Goal: Communication & Community: Answer question/provide support

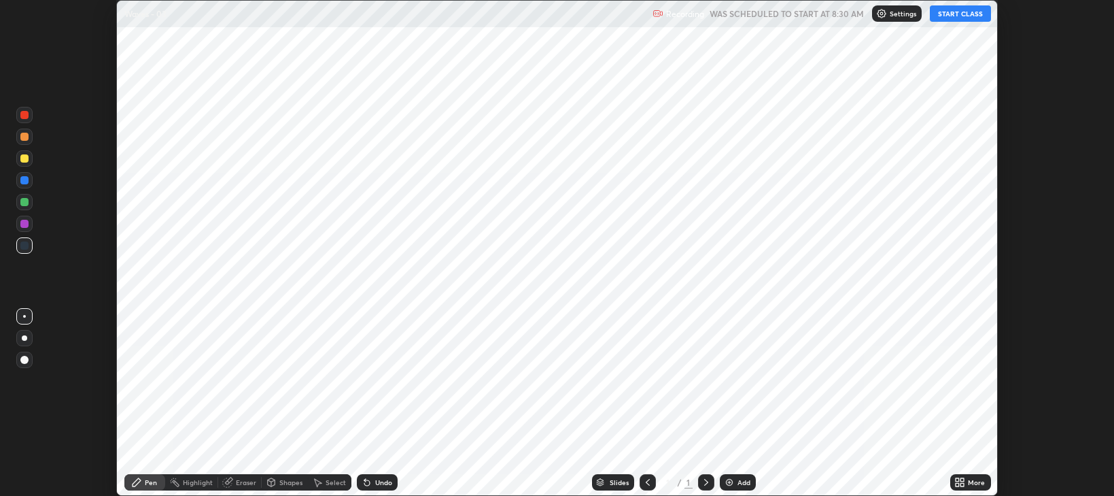
scroll to position [496, 1113]
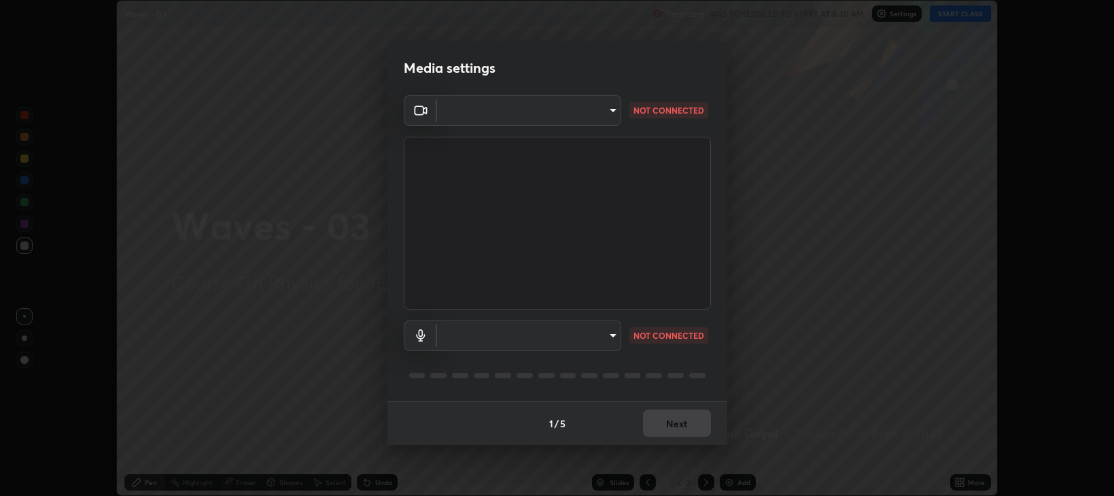
type input "97e3cd23c76f91fb91915eb68de44adfa811e639bdc8ba886a3eb3756a765973"
click at [511, 336] on body "Erase all Waves - 03 Recording WAS SCHEDULED TO START AT 8:30 AM Settings START…" at bounding box center [557, 248] width 1114 height 496
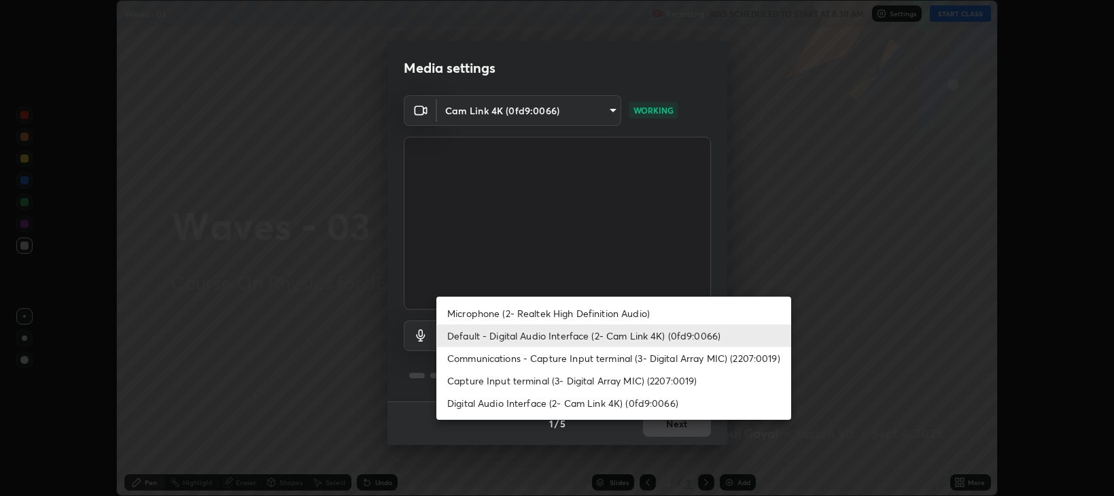
click at [485, 358] on li "Communications - Capture Input terminal (3- Digital Array MIC) (2207:0019)" at bounding box center [613, 358] width 355 height 22
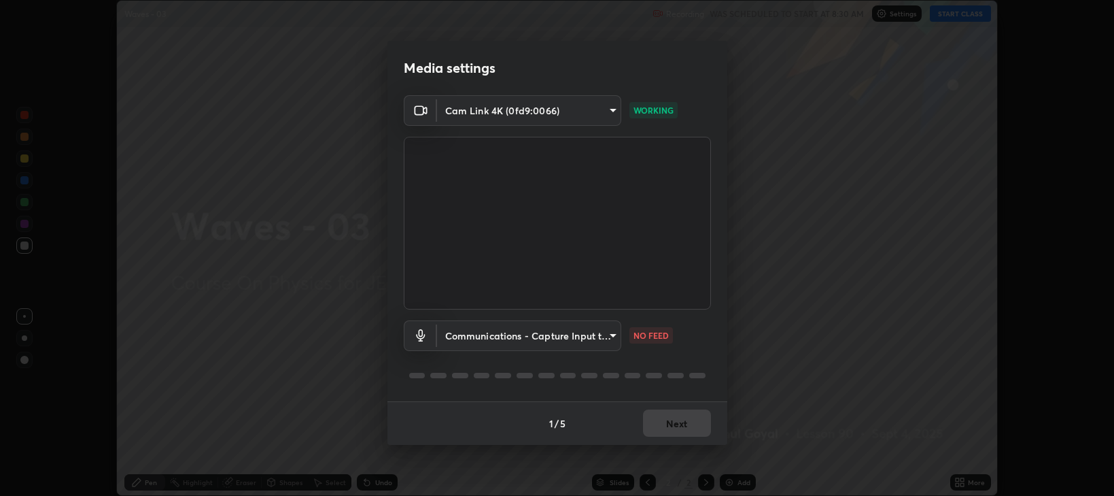
click at [474, 341] on body "Erase all Waves - 03 Recording WAS SCHEDULED TO START AT 8:30 AM Settings START…" at bounding box center [557, 248] width 1114 height 496
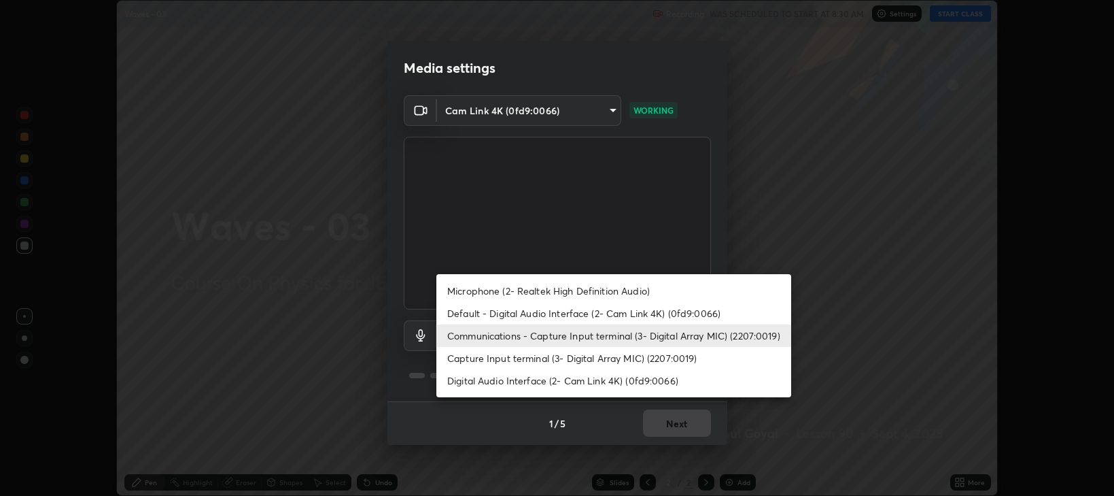
click at [473, 319] on li "Default - Digital Audio Interface (2- Cam Link 4K) (0fd9:0066)" at bounding box center [613, 313] width 355 height 22
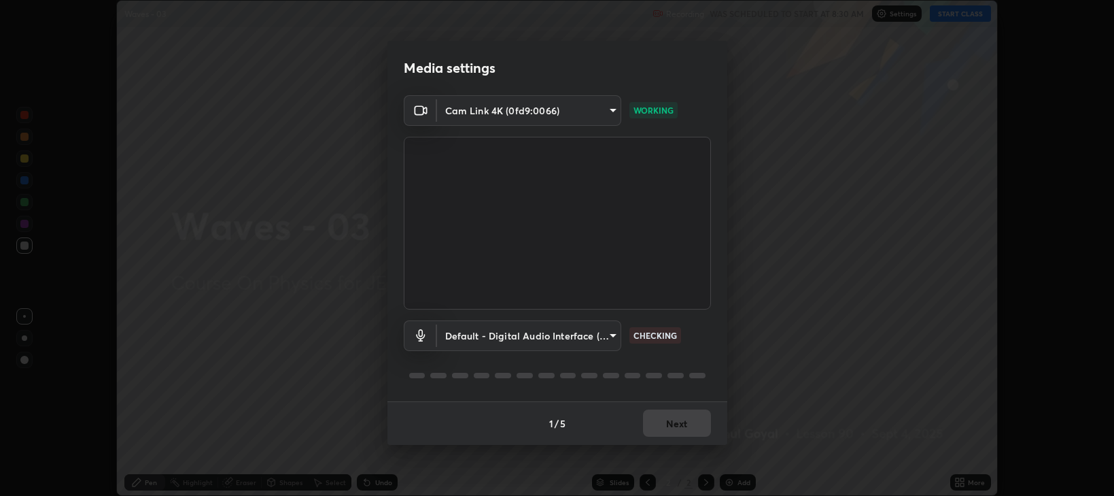
type input "default"
click at [678, 421] on button "Next" at bounding box center [677, 422] width 68 height 27
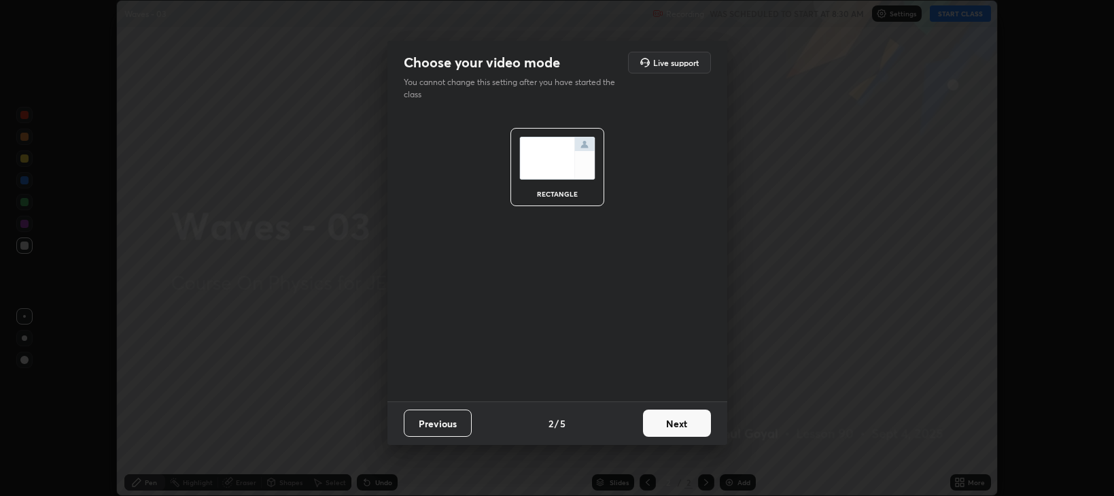
click at [678, 431] on button "Next" at bounding box center [677, 422] width 68 height 27
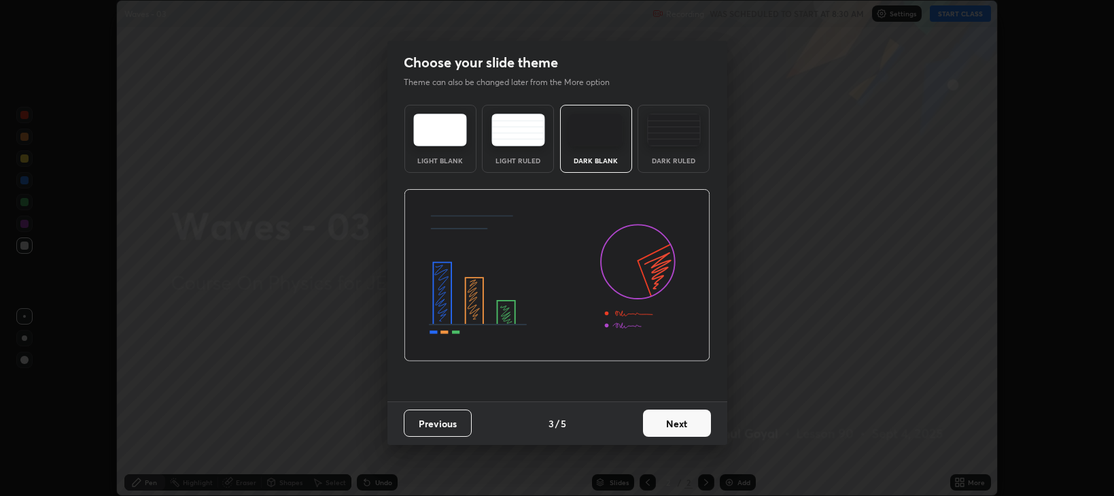
click at [684, 428] on button "Next" at bounding box center [677, 422] width 68 height 27
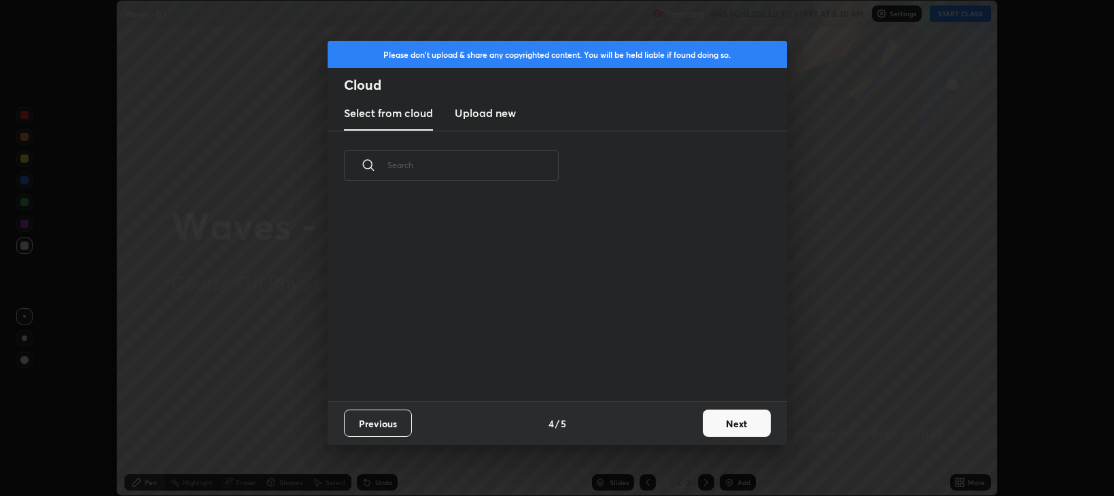
click at [726, 425] on button "Next" at bounding box center [737, 422] width 68 height 27
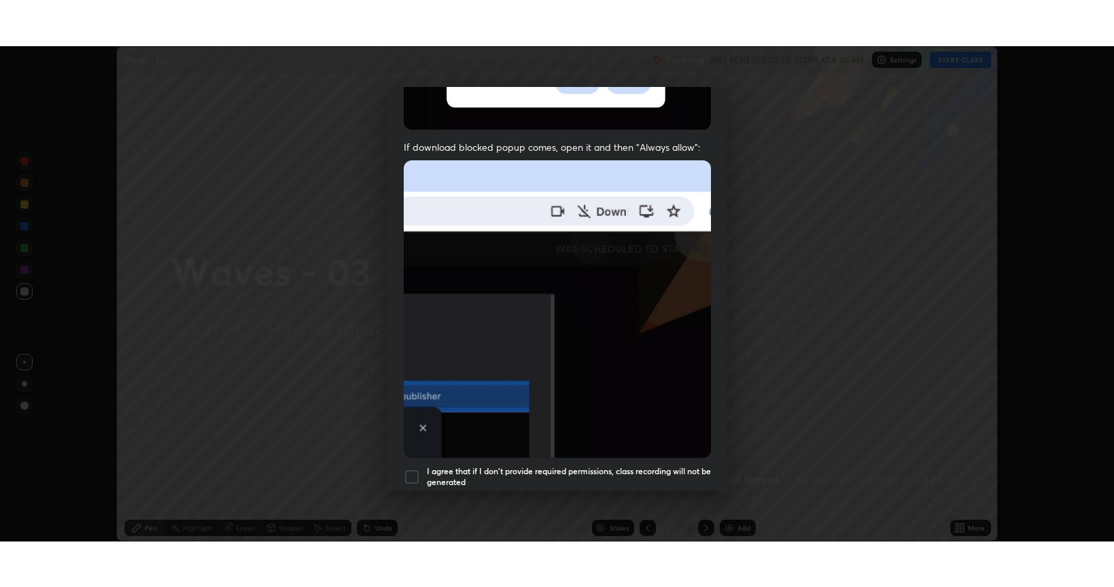
scroll to position [275, 0]
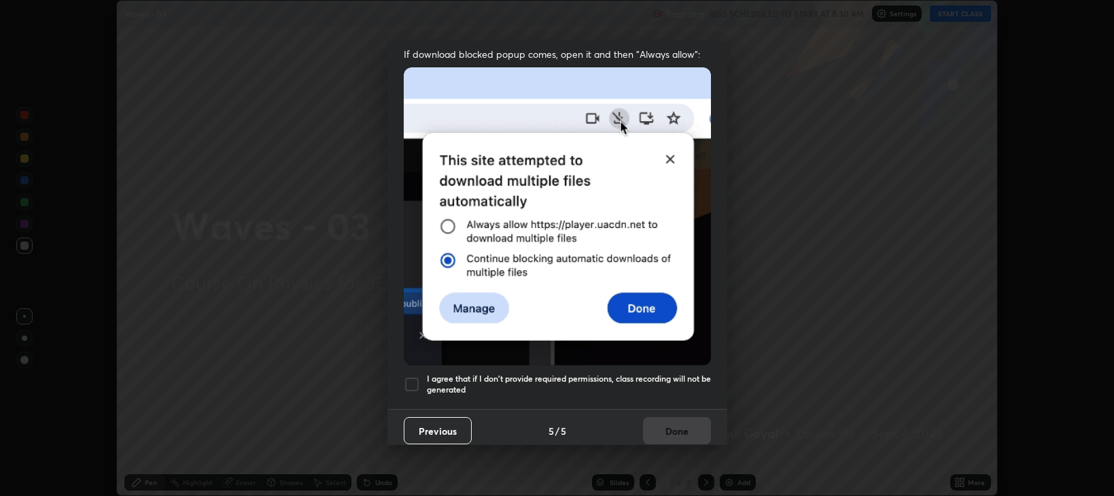
click at [545, 383] on h5 "I agree that if I don't provide required permissions, class recording will not …" at bounding box center [569, 383] width 284 height 21
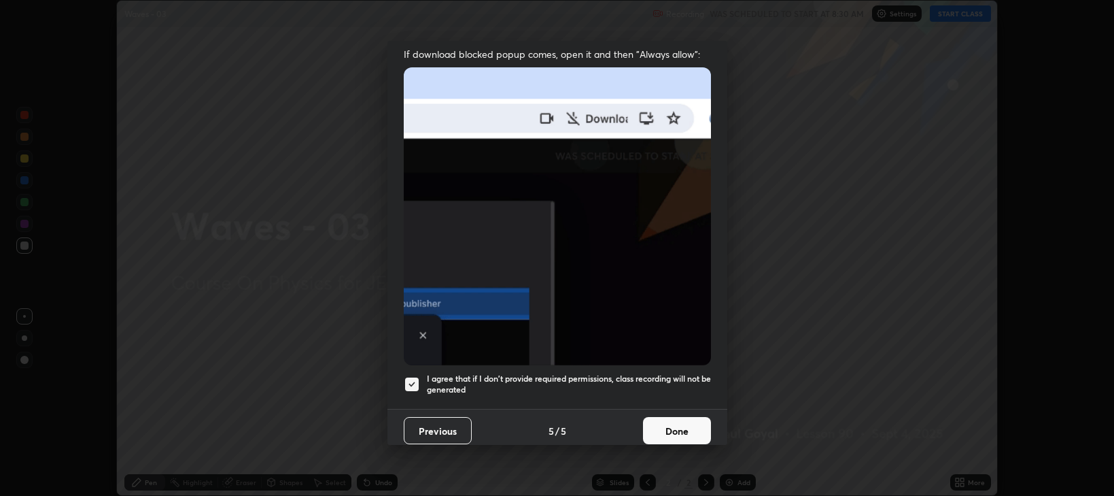
click at [661, 425] on button "Done" at bounding box center [677, 430] width 68 height 27
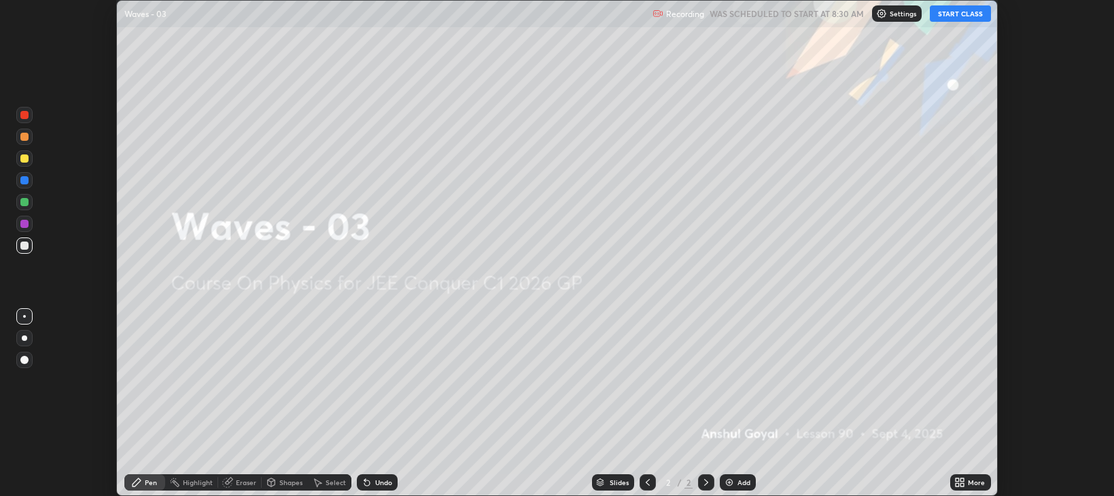
click at [964, 479] on icon at bounding box center [962, 479] width 3 height 3
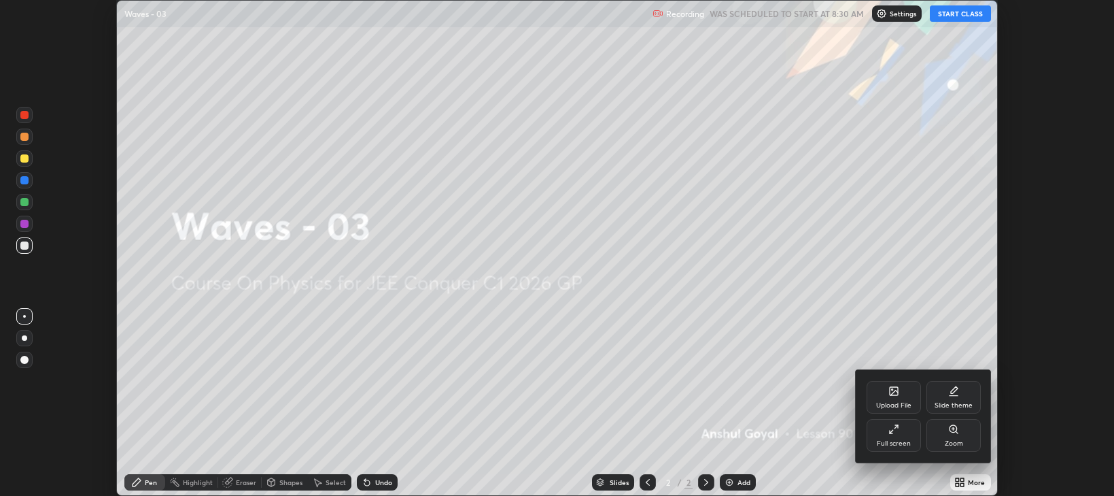
click at [905, 436] on div "Full screen" at bounding box center [894, 435] width 54 height 33
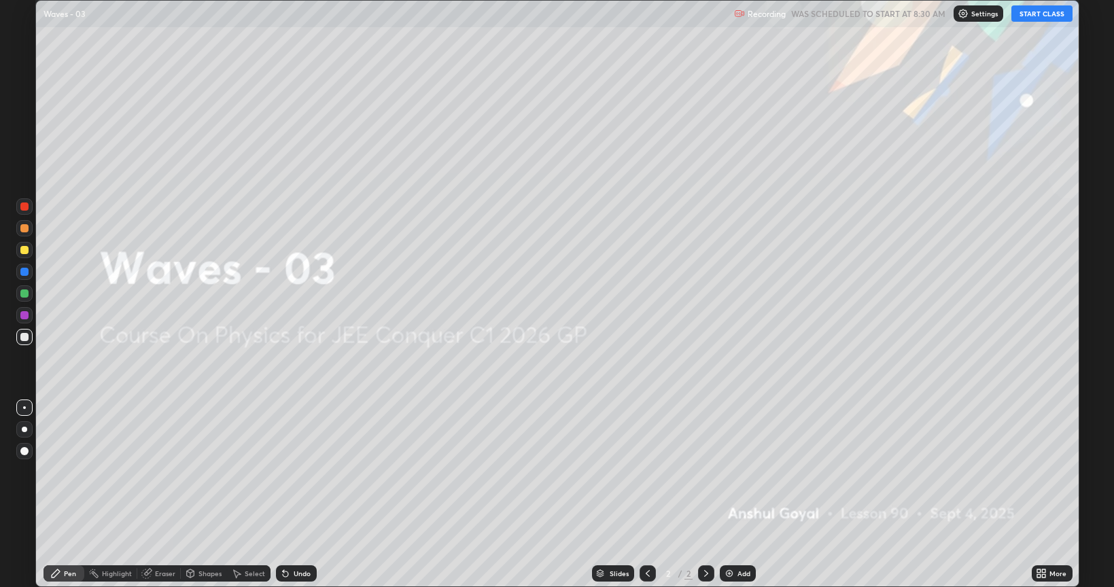
scroll to position [587, 1114]
click at [1024, 14] on button "START CLASS" at bounding box center [1041, 13] width 61 height 16
click at [743, 495] on div "Add" at bounding box center [738, 574] width 36 height 16
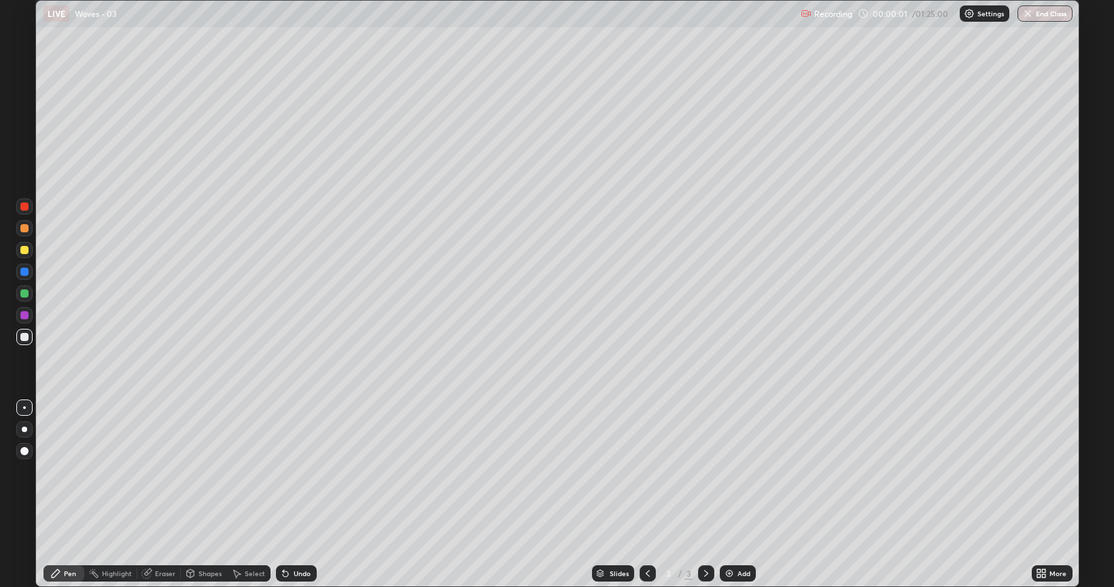
click at [162, 495] on div "Eraser" at bounding box center [165, 573] width 20 height 7
click at [29, 495] on div "Erase all" at bounding box center [24, 549] width 16 height 22
click at [65, 495] on div "Pen" at bounding box center [64, 574] width 41 height 16
click at [155, 495] on div "Eraser" at bounding box center [165, 573] width 20 height 7
click at [24, 495] on icon at bounding box center [25, 527] width 7 height 7
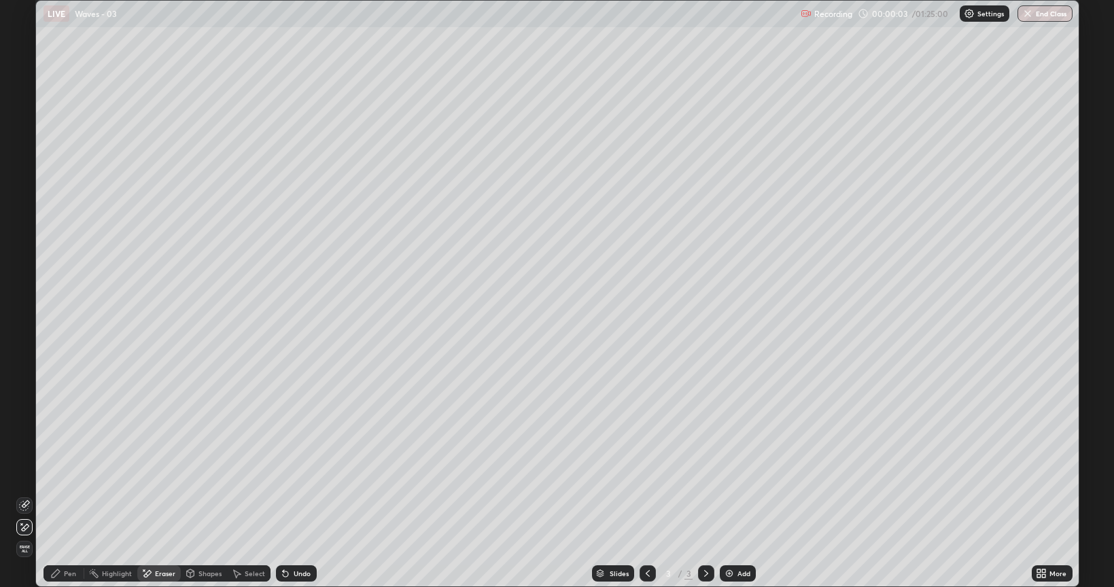
click at [57, 495] on icon at bounding box center [55, 573] width 11 height 11
click at [20, 431] on div at bounding box center [24, 429] width 16 height 16
click at [29, 244] on div at bounding box center [24, 250] width 16 height 16
click at [30, 330] on div at bounding box center [24, 337] width 16 height 16
click at [740, 495] on div "Add" at bounding box center [744, 573] width 13 height 7
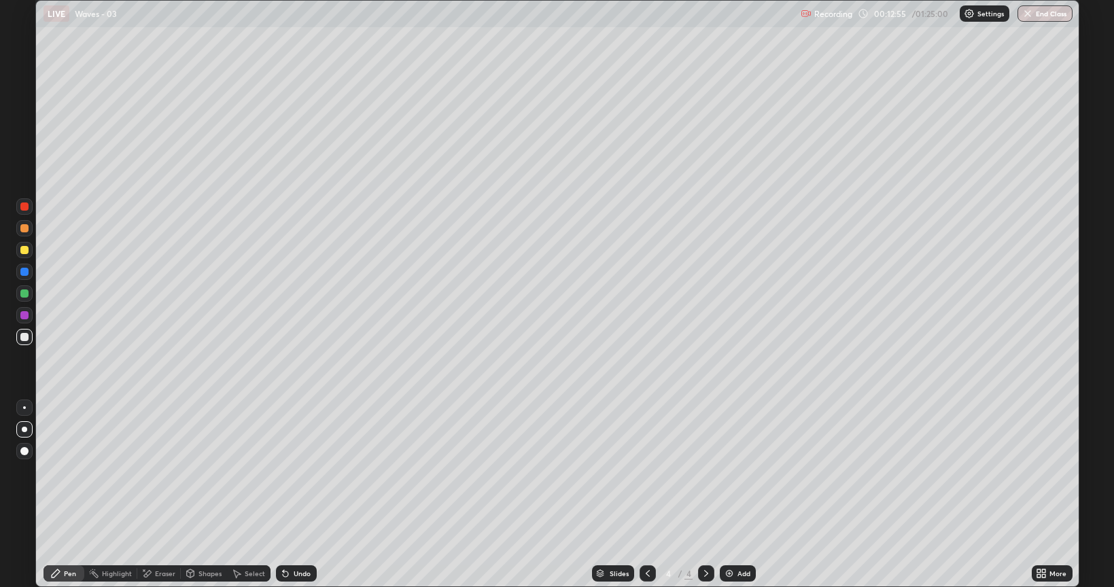
click at [733, 495] on img at bounding box center [729, 573] width 11 height 11
click at [294, 495] on div "Undo" at bounding box center [296, 574] width 41 height 16
click at [648, 495] on icon at bounding box center [647, 573] width 11 height 11
click at [705, 495] on icon at bounding box center [706, 573] width 11 height 11
click at [731, 495] on img at bounding box center [729, 573] width 11 height 11
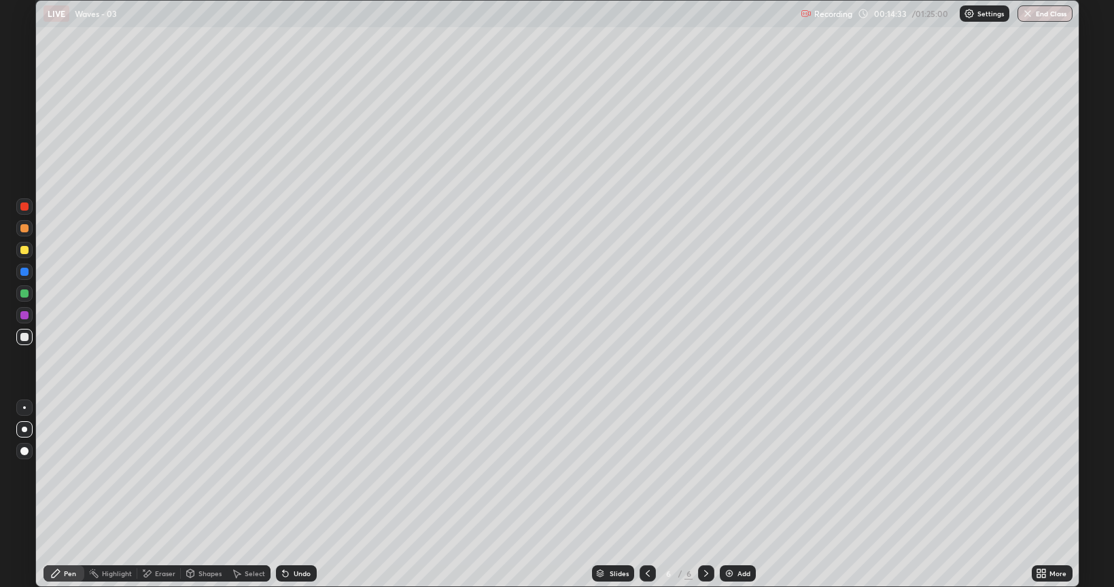
click at [301, 495] on div "Undo" at bounding box center [296, 574] width 41 height 16
click at [295, 495] on div "Undo" at bounding box center [296, 574] width 41 height 16
click at [290, 495] on div "Undo" at bounding box center [296, 574] width 41 height 16
click at [27, 252] on div at bounding box center [24, 250] width 8 height 8
click at [731, 495] on img at bounding box center [729, 573] width 11 height 11
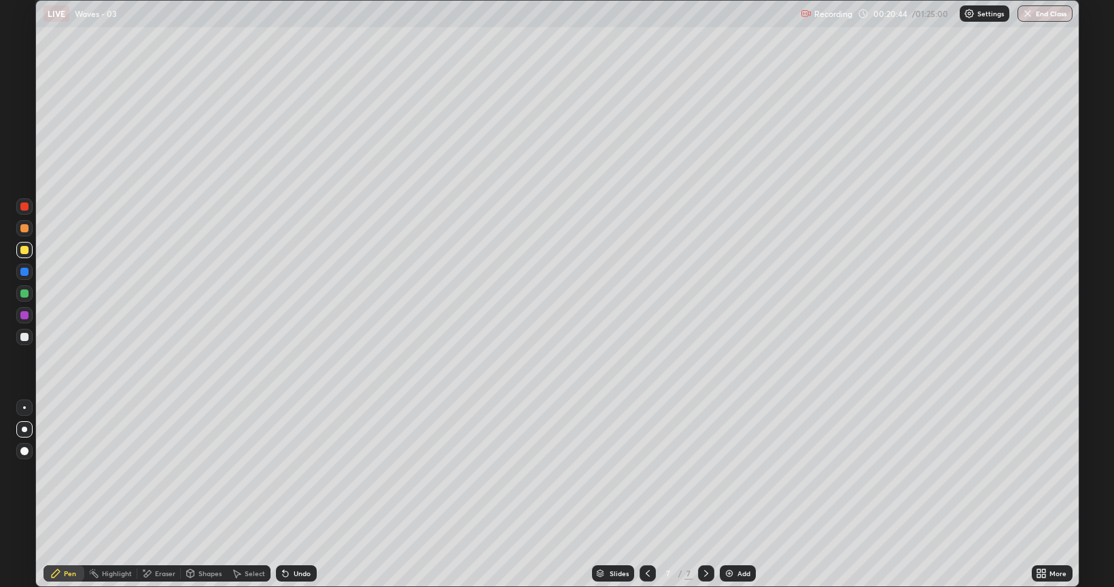
click at [648, 495] on icon at bounding box center [648, 573] width 4 height 7
click at [706, 495] on div at bounding box center [706, 574] width 16 height 16
click at [644, 495] on icon at bounding box center [647, 573] width 11 height 11
click at [646, 495] on icon at bounding box center [647, 573] width 11 height 11
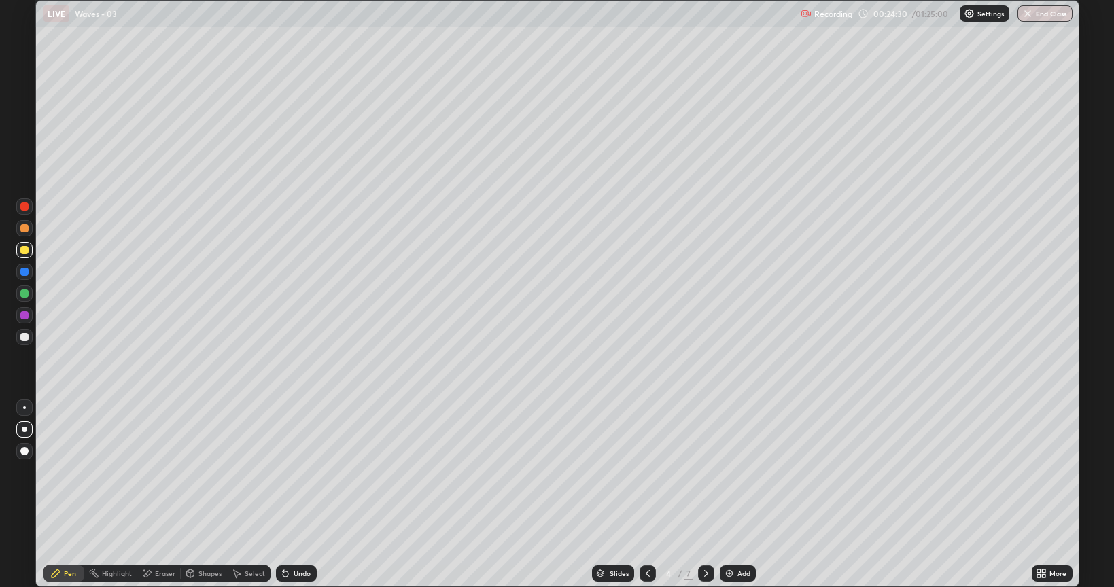
click at [283, 495] on icon at bounding box center [283, 570] width 1 height 1
click at [705, 495] on icon at bounding box center [706, 573] width 11 height 11
click at [703, 495] on icon at bounding box center [706, 573] width 11 height 11
click at [705, 495] on icon at bounding box center [706, 573] width 11 height 11
click at [642, 495] on div at bounding box center [648, 573] width 16 height 27
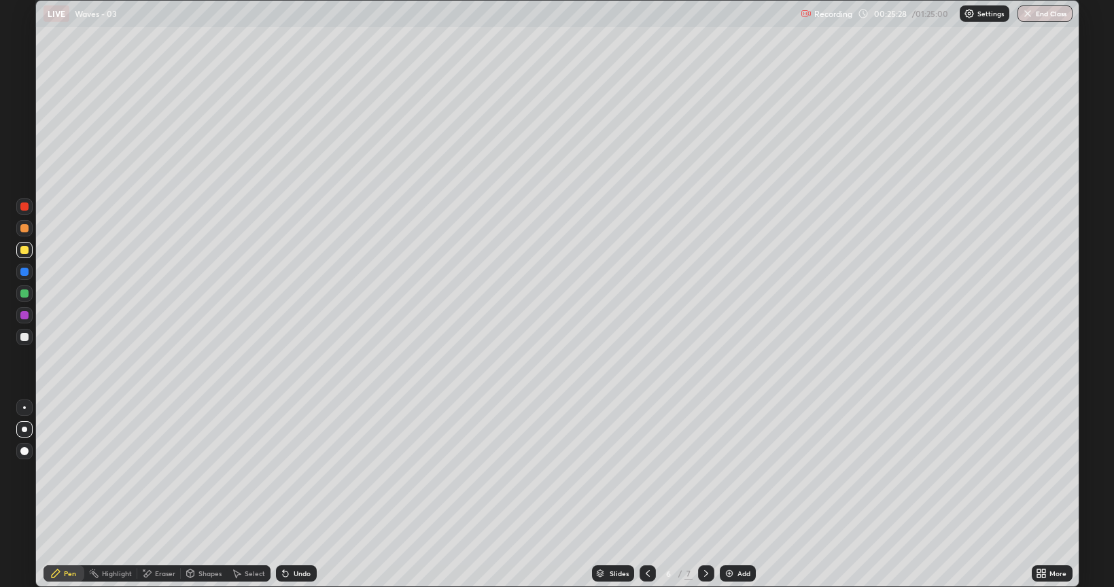
click at [645, 495] on icon at bounding box center [647, 573] width 11 height 11
click at [652, 495] on div at bounding box center [648, 574] width 16 height 16
click at [705, 495] on icon at bounding box center [706, 573] width 11 height 11
click at [654, 495] on div at bounding box center [648, 574] width 16 height 16
click at [649, 495] on div at bounding box center [648, 573] width 16 height 27
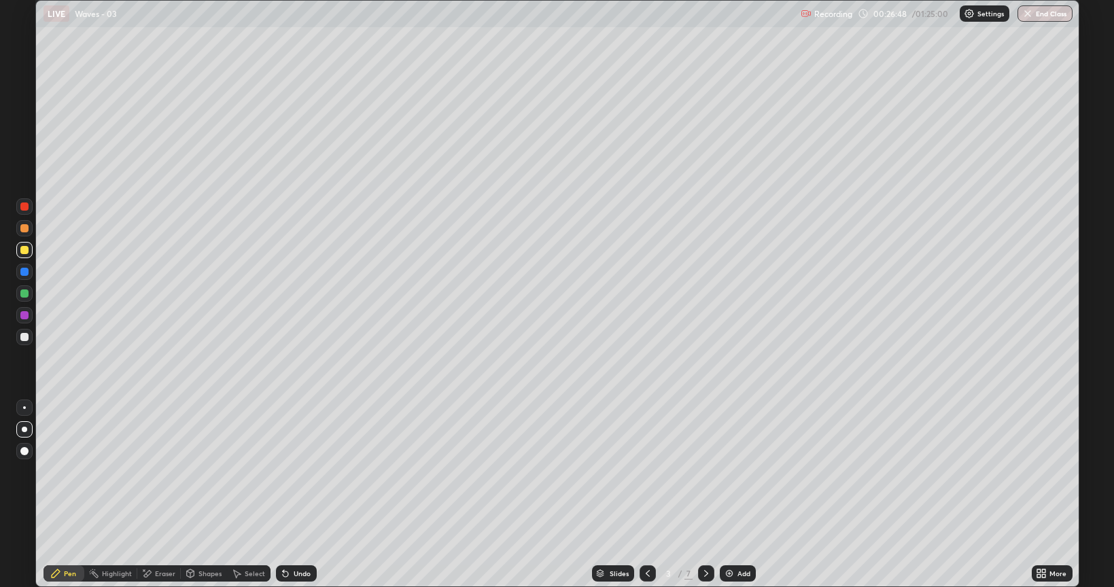
click at [698, 495] on div at bounding box center [706, 574] width 16 height 16
click at [702, 495] on div at bounding box center [706, 574] width 16 height 16
click at [707, 495] on icon at bounding box center [706, 573] width 11 height 11
click at [704, 495] on icon at bounding box center [706, 573] width 11 height 11
click at [730, 495] on img at bounding box center [729, 573] width 11 height 11
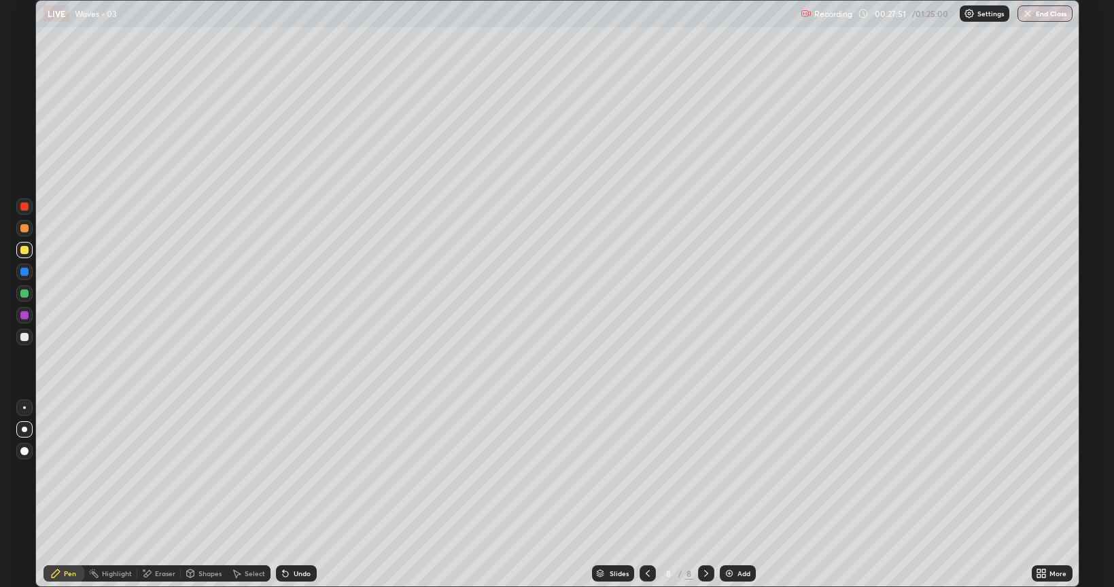
click at [647, 495] on icon at bounding box center [648, 573] width 4 height 7
click at [646, 495] on icon at bounding box center [647, 573] width 11 height 11
click at [705, 495] on icon at bounding box center [706, 573] width 11 height 11
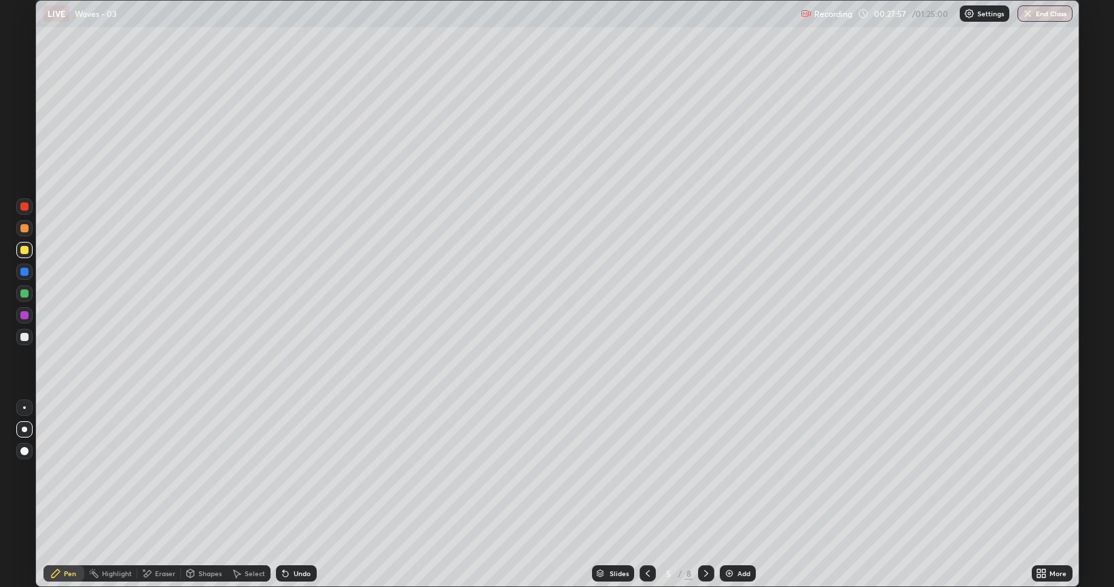
click at [704, 495] on icon at bounding box center [706, 573] width 11 height 11
click at [703, 495] on icon at bounding box center [706, 573] width 11 height 11
click at [646, 495] on icon at bounding box center [647, 573] width 11 height 11
click at [649, 495] on icon at bounding box center [647, 573] width 11 height 11
click at [644, 495] on icon at bounding box center [647, 573] width 11 height 11
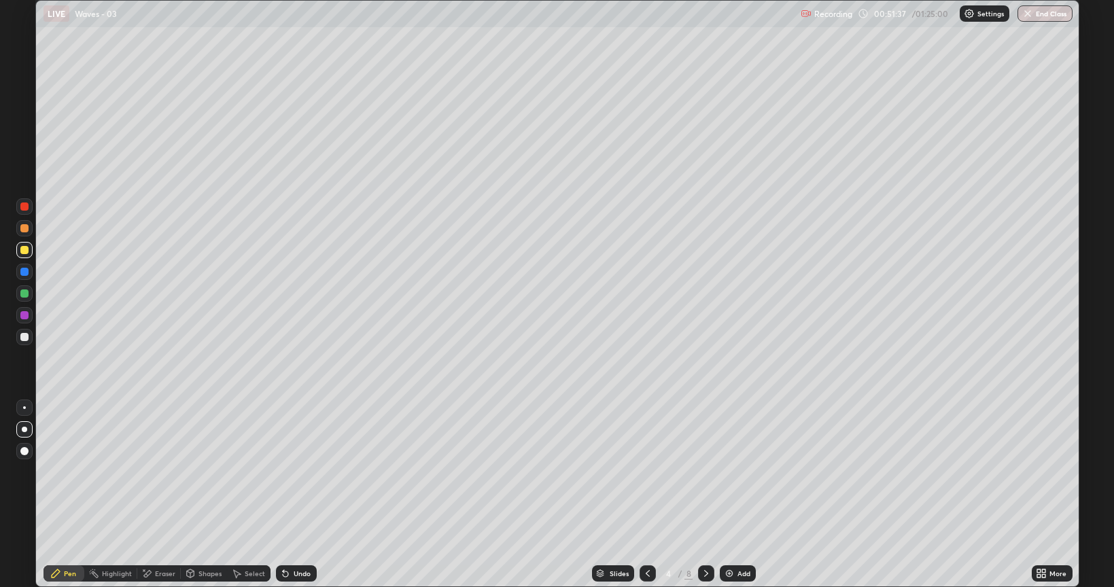
click at [703, 495] on icon at bounding box center [706, 573] width 11 height 11
click at [705, 495] on icon at bounding box center [706, 573] width 11 height 11
click at [703, 495] on icon at bounding box center [706, 573] width 11 height 11
click at [24, 333] on div at bounding box center [24, 337] width 8 height 8
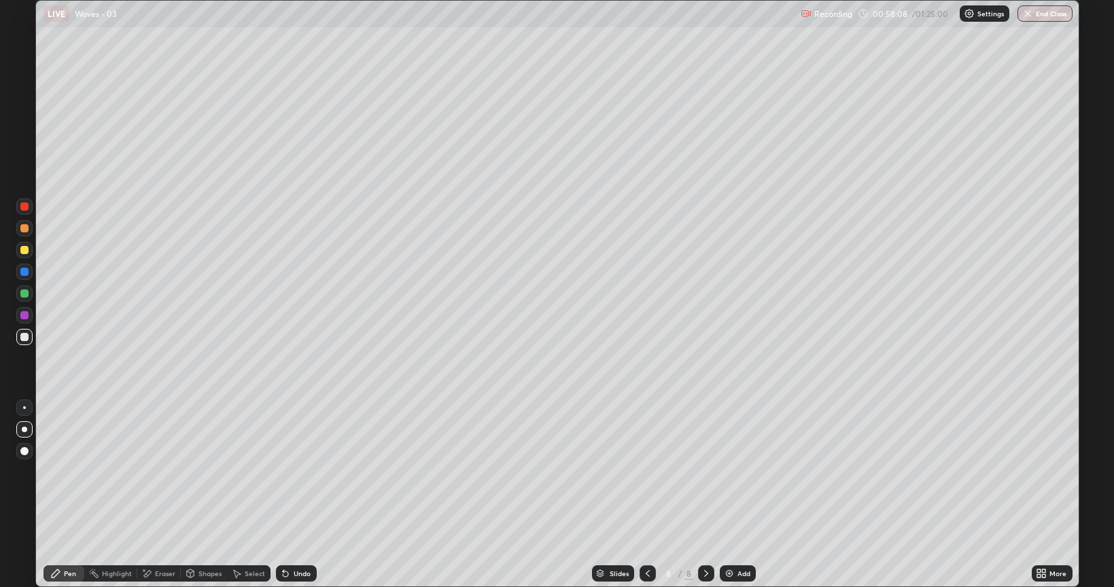
click at [302, 495] on div "Undo" at bounding box center [302, 573] width 17 height 7
click at [29, 230] on div at bounding box center [24, 228] width 16 height 16
click at [207, 495] on div "Shapes" at bounding box center [204, 574] width 46 height 16
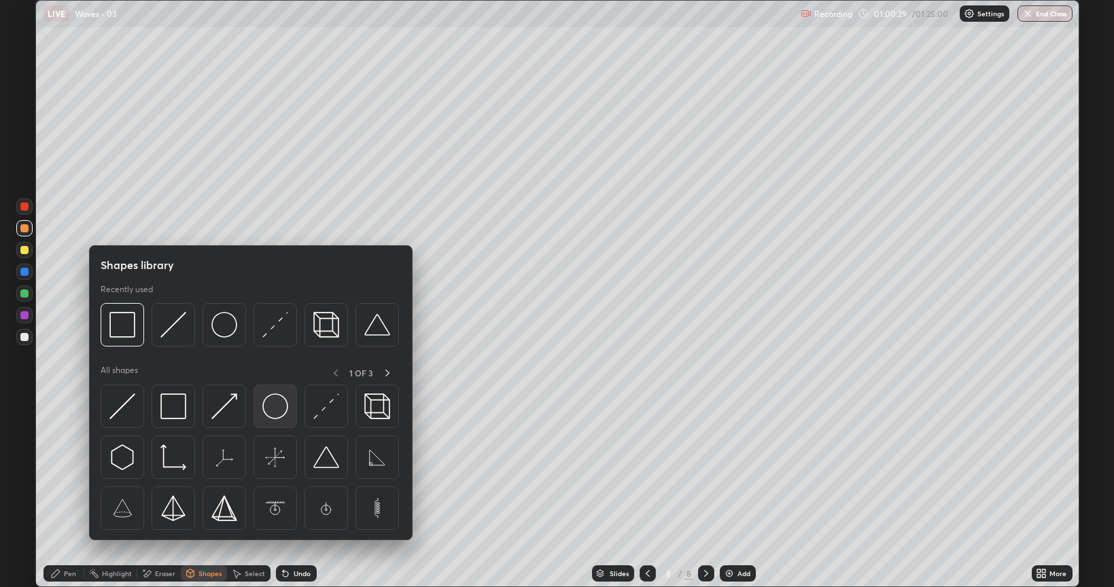
click at [275, 412] on img at bounding box center [275, 407] width 26 height 26
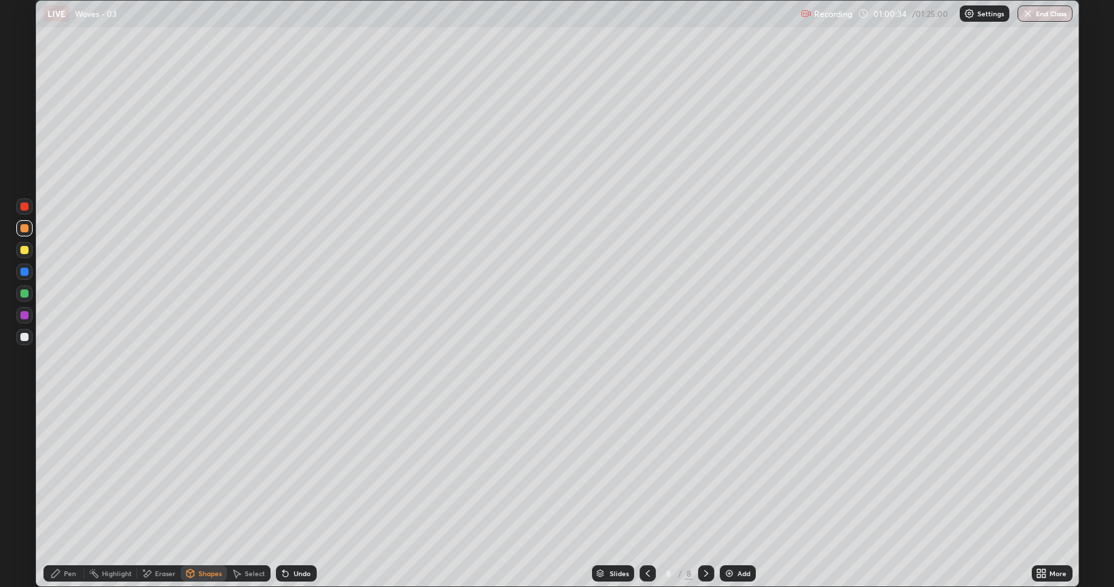
click at [204, 495] on div "Shapes" at bounding box center [204, 574] width 46 height 16
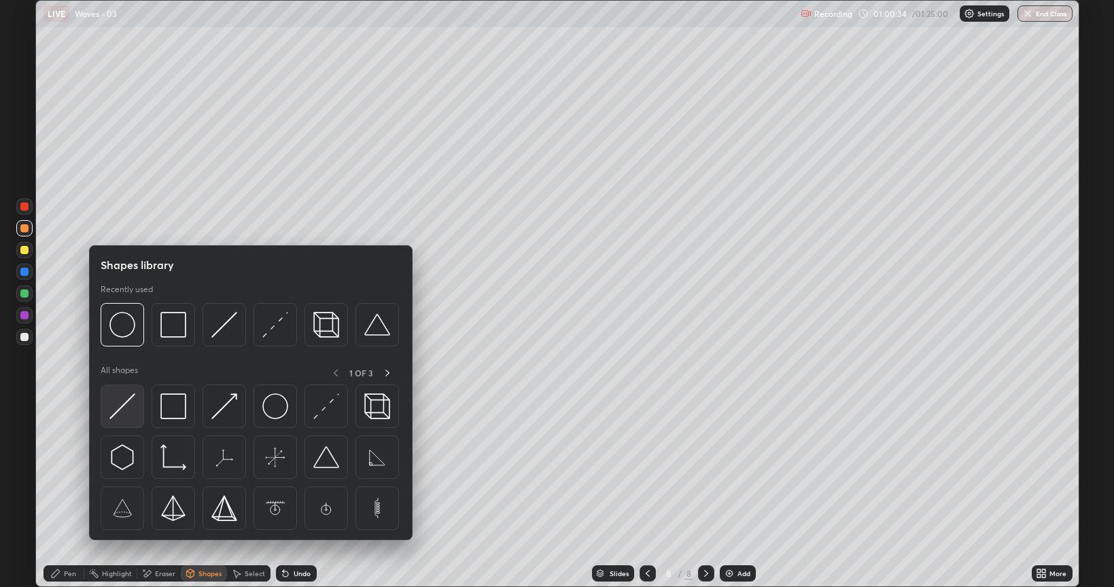
click at [116, 411] on img at bounding box center [122, 407] width 26 height 26
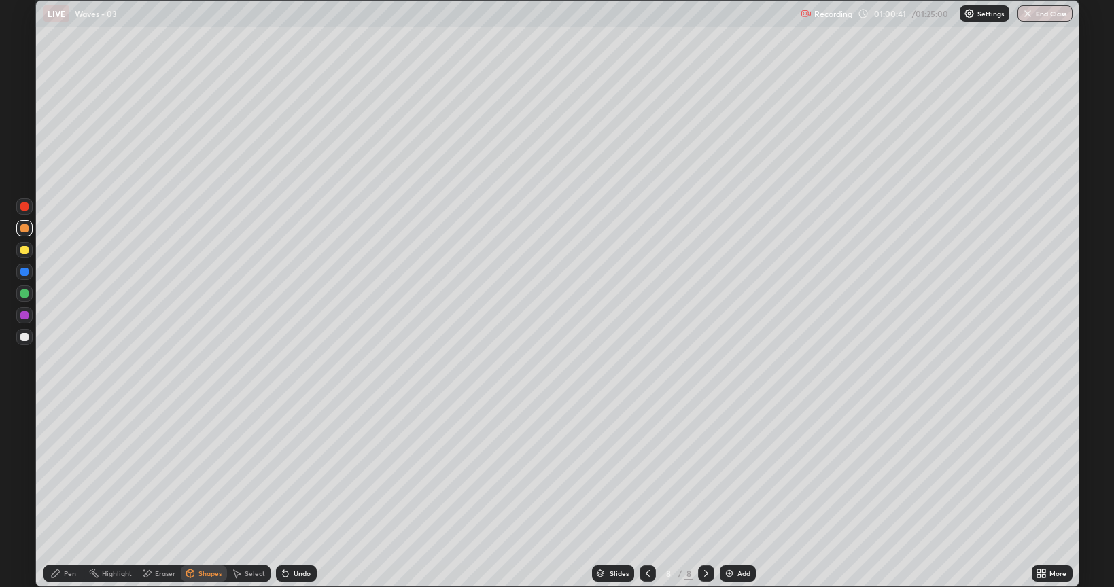
click at [199, 495] on div "Shapes" at bounding box center [204, 574] width 46 height 16
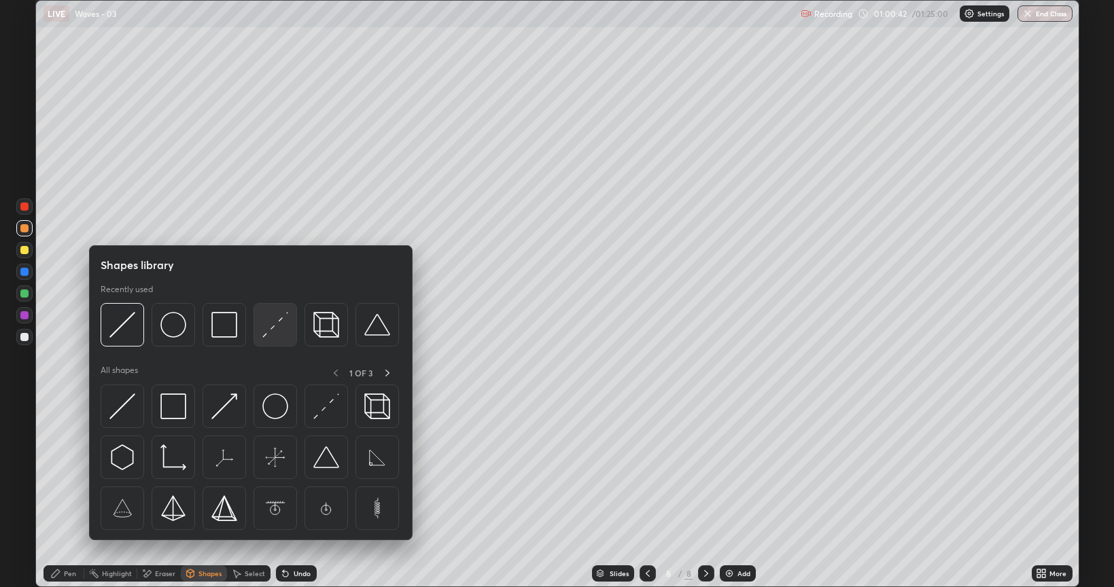
click at [276, 326] on img at bounding box center [275, 325] width 26 height 26
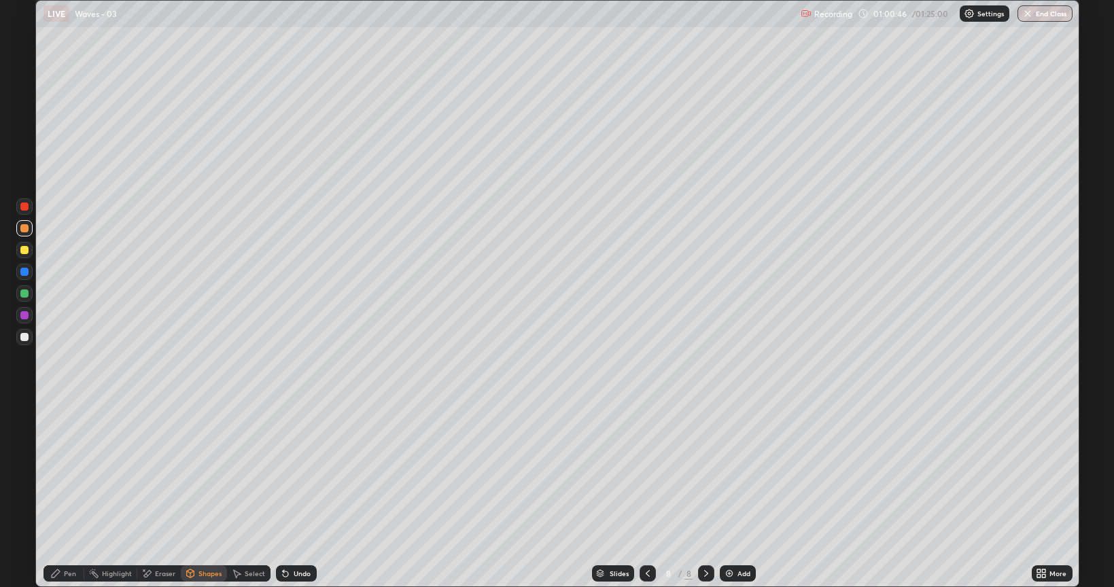
click at [70, 495] on div "Pen" at bounding box center [70, 573] width 12 height 7
click at [31, 334] on div at bounding box center [24, 337] width 16 height 16
click at [16, 249] on div at bounding box center [24, 250] width 16 height 16
click at [22, 224] on div at bounding box center [24, 228] width 8 height 8
click at [25, 207] on div at bounding box center [24, 207] width 8 height 8
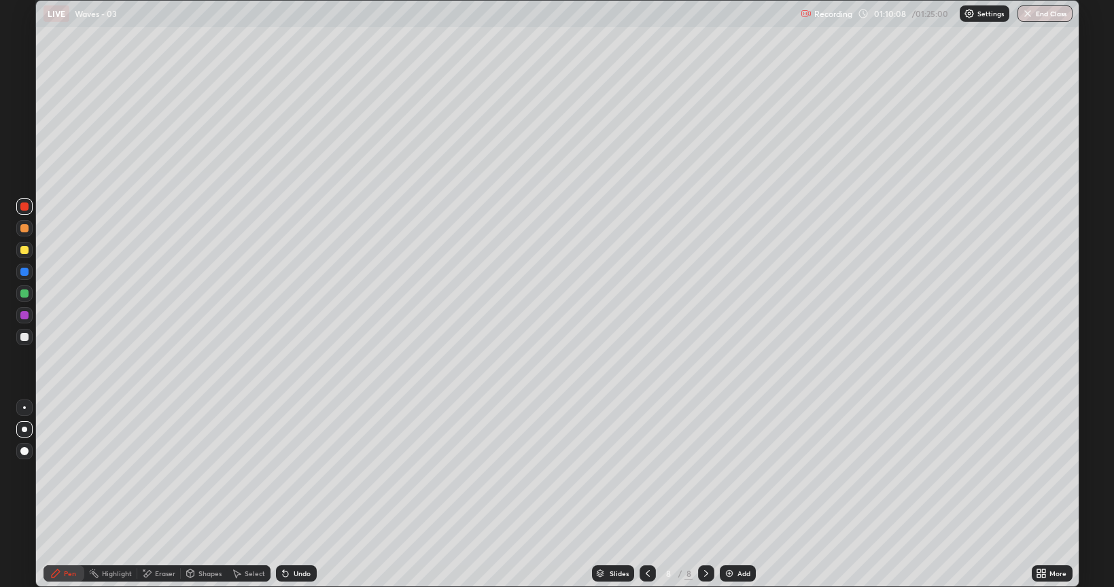
click at [743, 495] on div "Add" at bounding box center [744, 573] width 13 height 7
click at [27, 340] on div at bounding box center [24, 337] width 8 height 8
click at [168, 495] on div "Eraser" at bounding box center [159, 574] width 44 height 16
click at [71, 495] on div "Pen" at bounding box center [64, 574] width 41 height 16
click at [157, 495] on div "Eraser" at bounding box center [165, 573] width 20 height 7
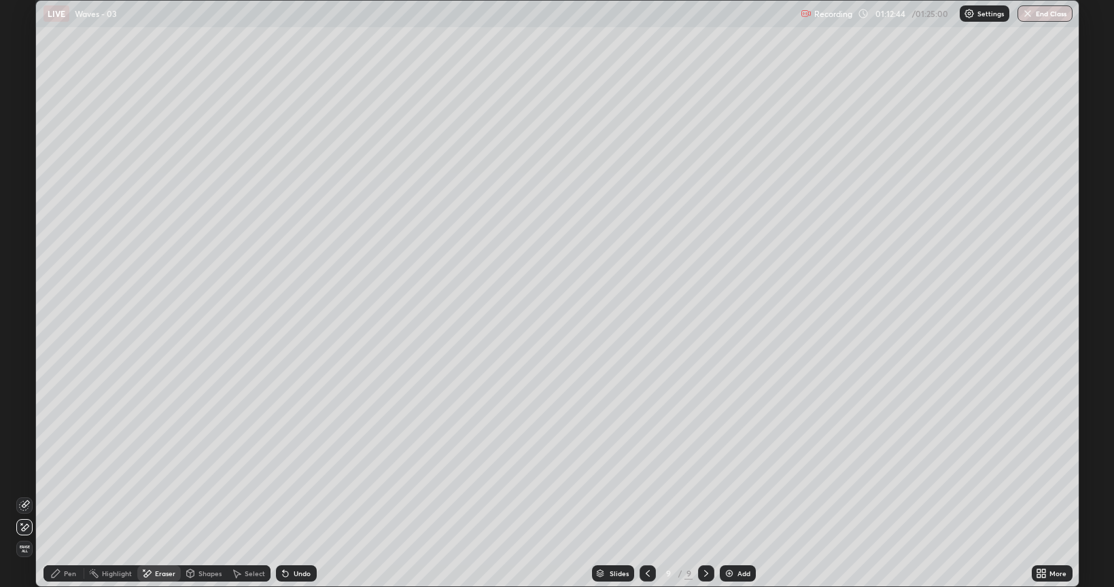
click at [72, 495] on div "Pen" at bounding box center [64, 574] width 41 height 16
click at [24, 252] on div at bounding box center [24, 250] width 8 height 8
click at [158, 495] on div "Eraser" at bounding box center [159, 574] width 44 height 16
click at [54, 495] on div "Pen" at bounding box center [64, 574] width 41 height 16
click at [152, 495] on div "Eraser" at bounding box center [159, 574] width 44 height 16
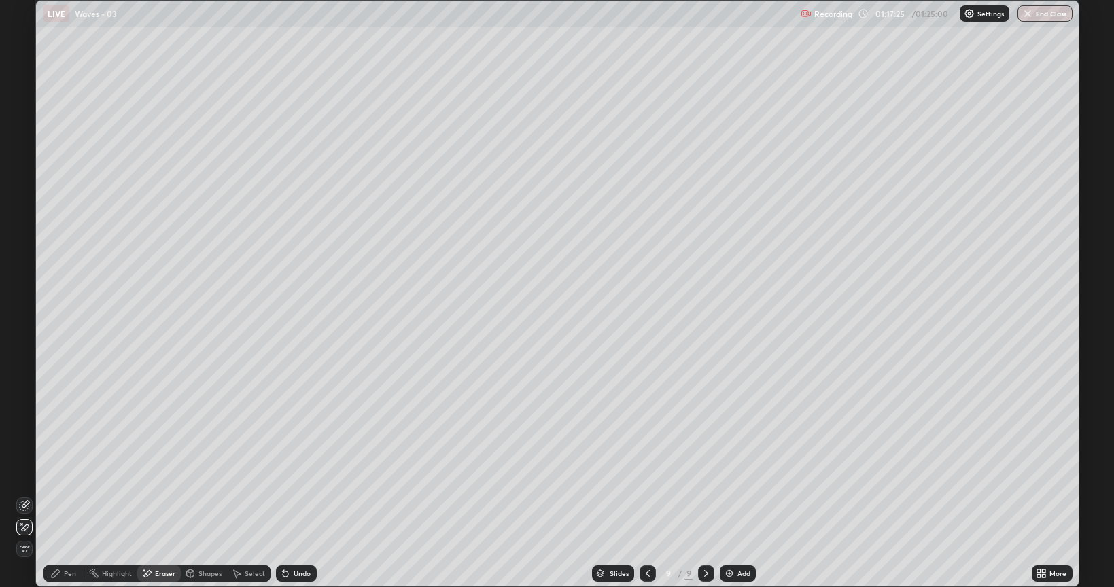
click at [70, 495] on div "Pen" at bounding box center [70, 573] width 12 height 7
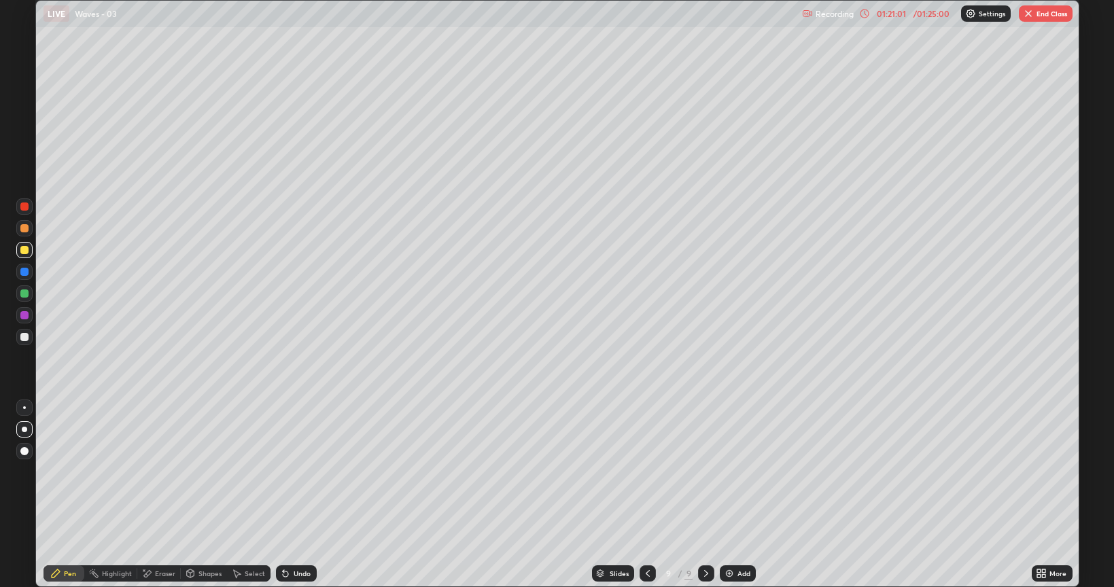
click at [1035, 15] on button "End Class" at bounding box center [1046, 13] width 54 height 16
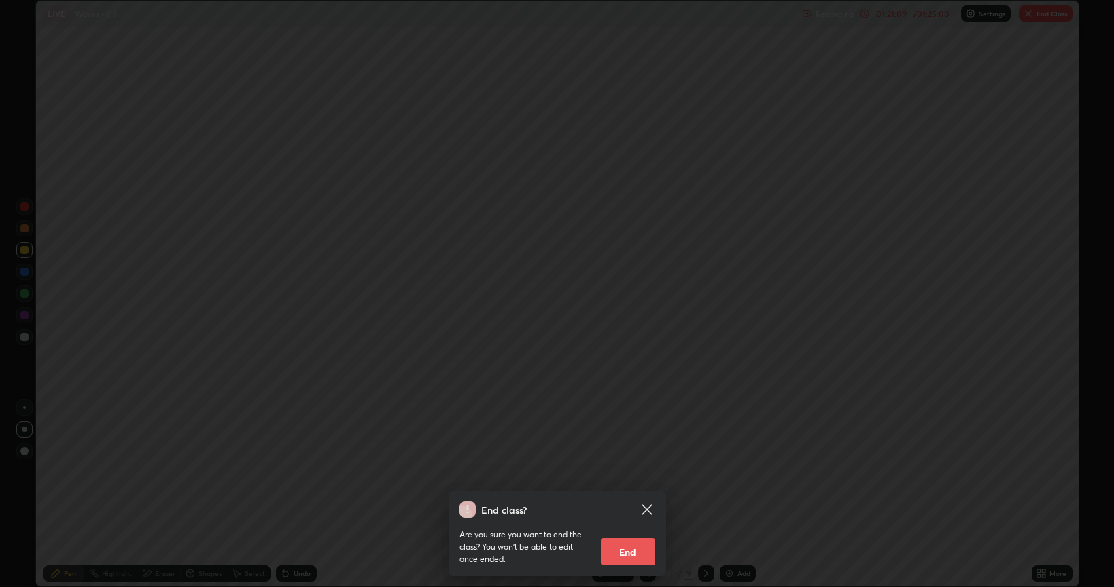
click at [652, 495] on icon at bounding box center [647, 510] width 16 height 16
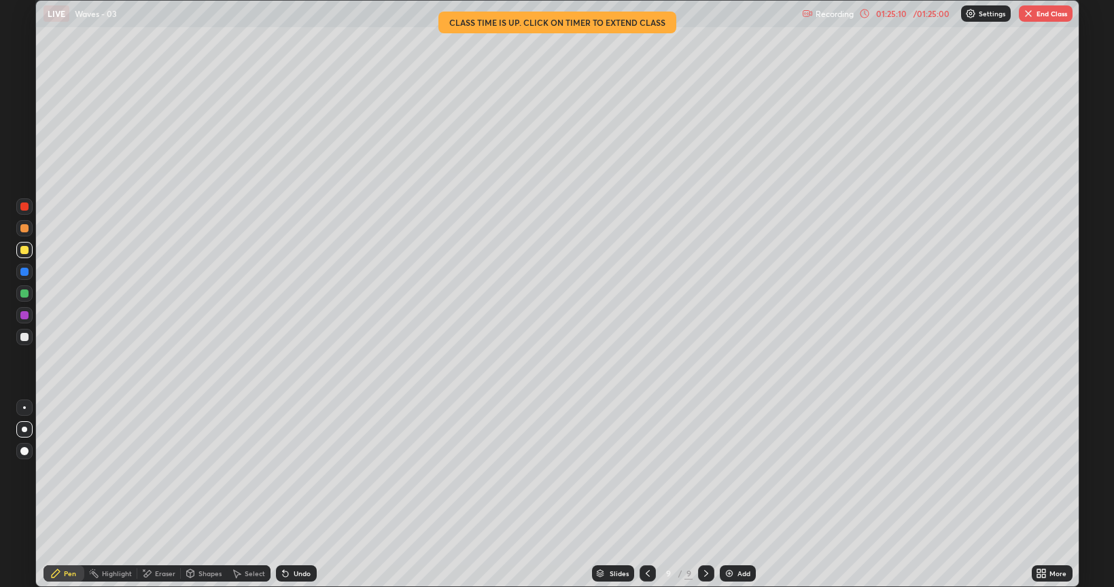
click at [1056, 18] on button "End Class" at bounding box center [1046, 13] width 54 height 16
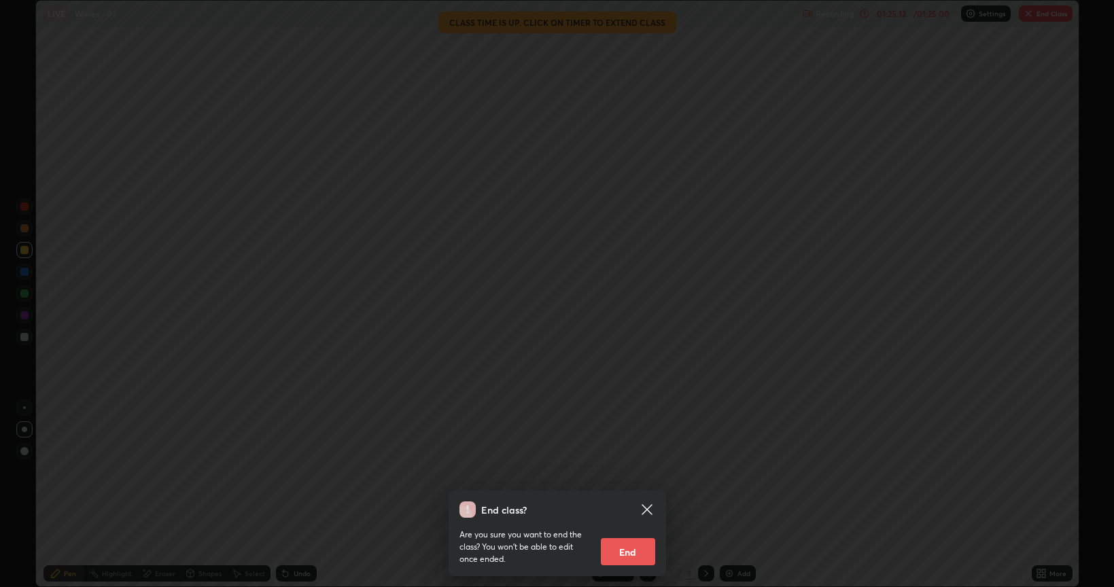
click at [642, 495] on button "End" at bounding box center [628, 551] width 54 height 27
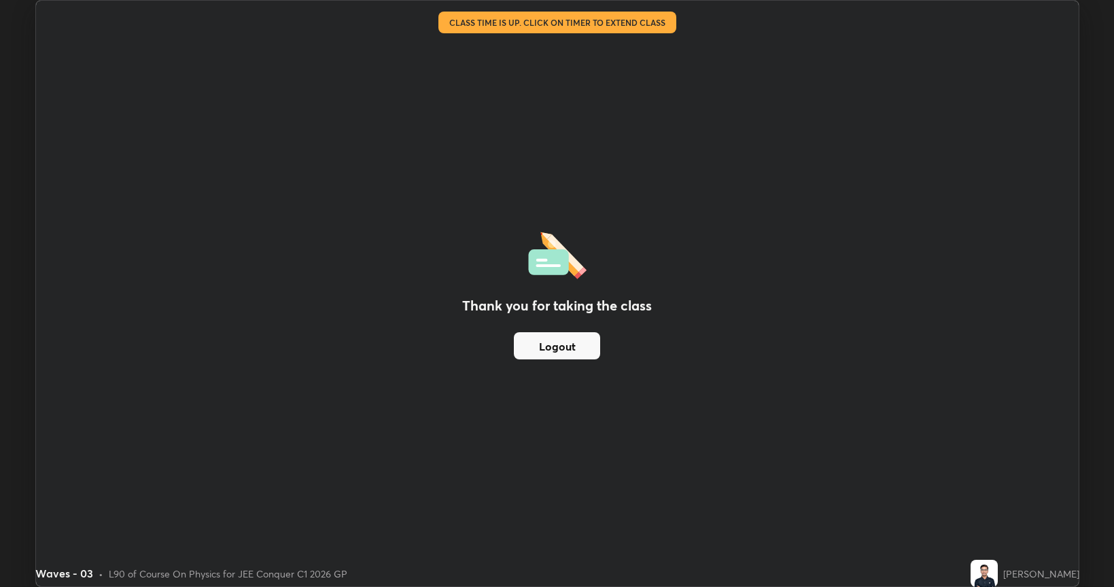
click at [564, 349] on button "Logout" at bounding box center [557, 345] width 86 height 27
